Goal: Find specific page/section: Find specific page/section

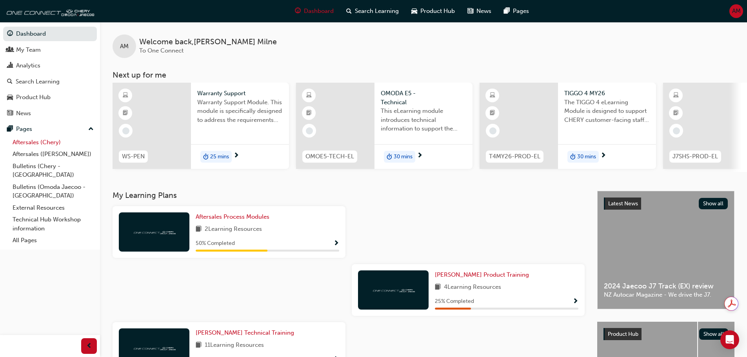
click at [33, 141] on link "Aftersales (Chery)" at bounding box center [52, 142] width 87 height 12
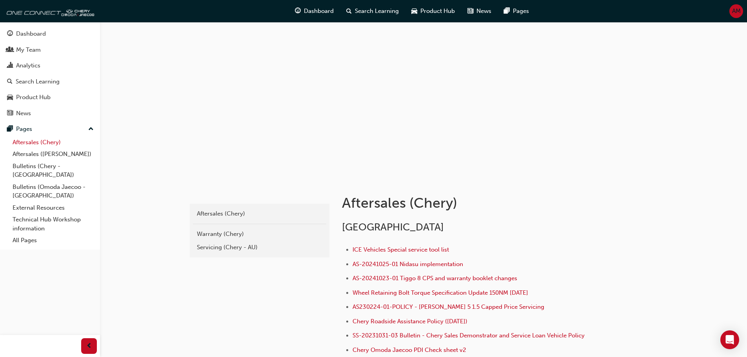
click at [35, 141] on link "Aftersales (Chery)" at bounding box center [52, 142] width 87 height 12
click at [22, 202] on link "External Resources" at bounding box center [52, 208] width 87 height 12
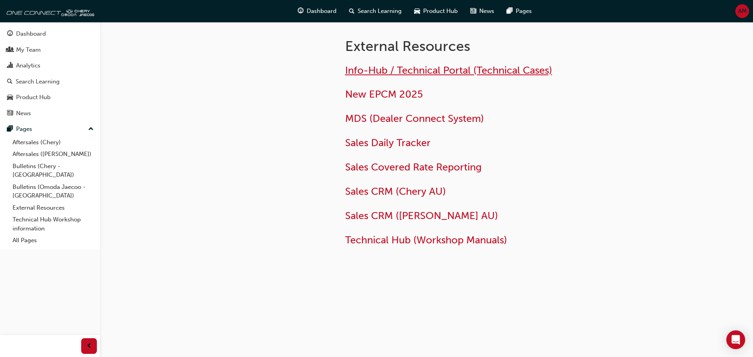
click at [395, 69] on span "Info-Hub / Technical Portal (Technical Cases)" at bounding box center [448, 70] width 207 height 12
